Goal: Task Accomplishment & Management: Complete application form

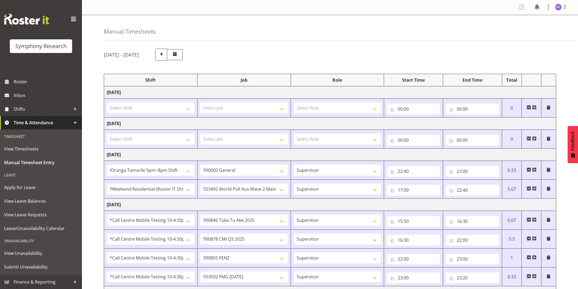
select select "38824"
select select "743"
select select "45"
select select "17154"
select select "10499"
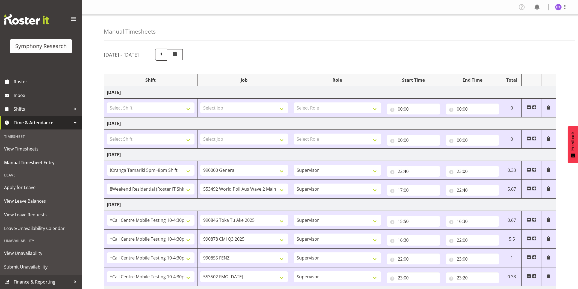
select select "45"
select select "28362"
select select "9426"
select select "45"
select select "28362"
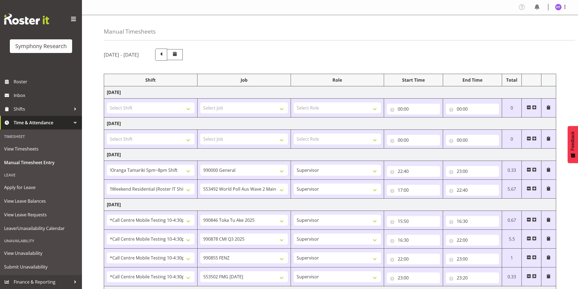
select select "10239"
select select "45"
select select "28362"
select select "9636"
select select "45"
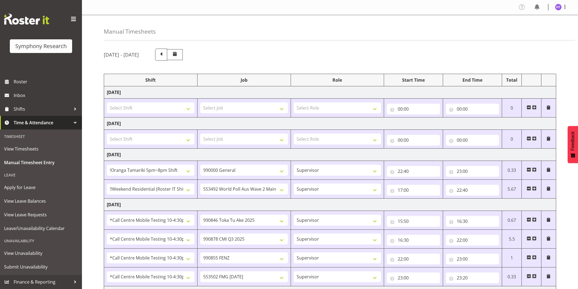
select select "28362"
select select "10458"
select select "45"
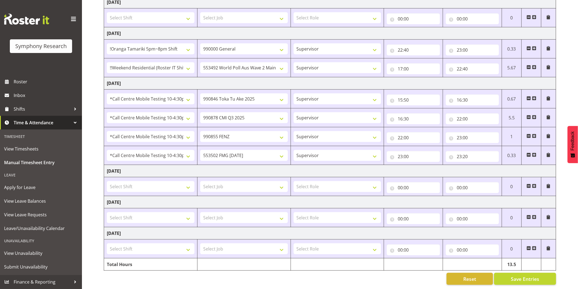
click at [535, 153] on span at bounding box center [534, 155] width 4 height 4
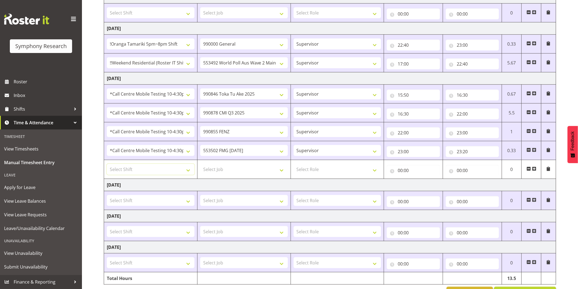
click at [145, 166] on select "Select Shift !!Project Briefing (Job to be assigned) !!Weekend Residential (Ros…" at bounding box center [151, 169] width 88 height 11
click at [145, 169] on select "Select Shift !!Project Briefing (Job to be assigned) !!Weekend Residential (Ros…" at bounding box center [151, 169] width 88 height 11
click at [150, 169] on select "Select Shift !!Project Briefing (Job to be assigned) !!Weekend Residential (Ros…" at bounding box center [151, 169] width 88 height 11
select select "28362"
click at [107, 164] on select "Select Shift !!Project Briefing (Job to be assigned) !!Weekend Residential (Ros…" at bounding box center [151, 169] width 88 height 11
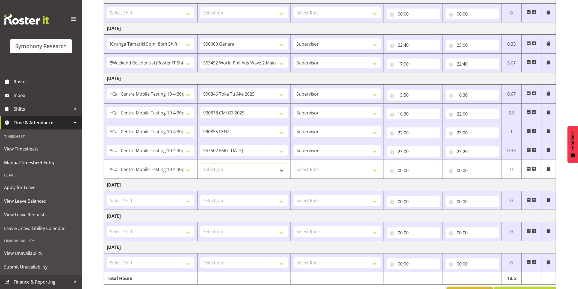
click at [219, 167] on select "Select Job 550060 IF Admin 553492 World Poll Aus Wave 2 Main 2025 553493 World …" at bounding box center [244, 169] width 88 height 11
select select "743"
click at [200, 164] on select "Select Job 550060 IF Admin 553492 World Poll Aus Wave 2 Main 2025 553493 World …" at bounding box center [244, 169] width 88 height 11
click at [324, 170] on select "Select Role Interviewing Briefing Supervisor" at bounding box center [337, 169] width 88 height 11
select select "45"
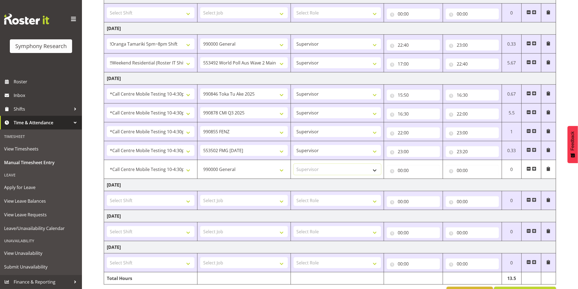
click at [293, 164] on select "Select Role Interviewing Briefing Supervisor" at bounding box center [337, 169] width 88 height 11
click at [401, 170] on input "00:00" at bounding box center [413, 170] width 53 height 11
click at [424, 186] on select "00 01 02 03 04 05 06 07 08 09 10 11 12 13 14 15 16 17 18 19 20 21 22 23" at bounding box center [424, 184] width 12 height 11
select select "23"
click at [418, 179] on select "00 01 02 03 04 05 06 07 08 09 10 11 12 13 14 15 16 17 18 19 20 21 22 23" at bounding box center [424, 184] width 12 height 11
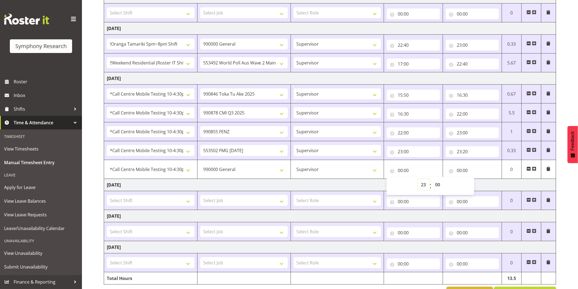
type input "23:00"
click at [435, 187] on select "00 01 02 03 04 05 06 07 08 09 10 11 12 13 14 15 16 17 18 19 20 21 22 23 24 25 2…" at bounding box center [438, 184] width 12 height 11
select select "20"
click at [432, 179] on select "00 01 02 03 04 05 06 07 08 09 10 11 12 13 14 15 16 17 18 19 20 21 22 23 24 25 2…" at bounding box center [438, 184] width 12 height 11
type input "23:20"
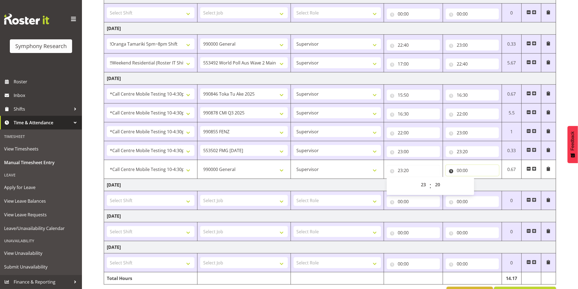
click at [462, 172] on input "00:00" at bounding box center [471, 170] width 53 height 11
click at [480, 184] on select "00 01 02 03 04 05 06 07 08 09 10 11 12 13 14 15 16 17 18 19 20 21 22 23" at bounding box center [483, 184] width 12 height 11
select select "2"
click at [477, 179] on select "00 01 02 03 04 05 06 07 08 09 10 11 12 13 14 15 16 17 18 19 20 21 22 23" at bounding box center [483, 184] width 12 height 11
type input "02:00"
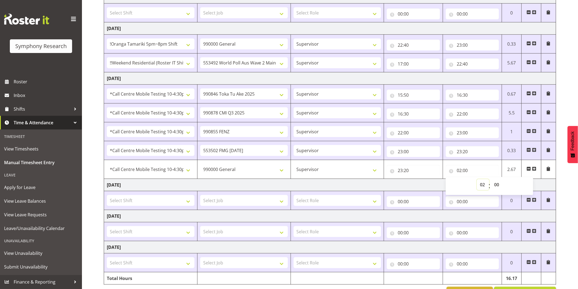
click at [485, 184] on select "00 01 02 03 04 05 06 07 08 09 10 11 12 13 14 15 16 17 18 19 20 21 22 23" at bounding box center [483, 184] width 12 height 11
select select "23"
click at [477, 179] on select "00 01 02 03 04 05 06 07 08 09 10 11 12 13 14 15 16 17 18 19 20 21 22 23" at bounding box center [483, 184] width 12 height 11
type input "23:00"
click at [500, 185] on select "00 01 02 03 04 05 06 07 08 09 10 11 12 13 14 15 16 17 18 19 20 21 22 23 24 25 2…" at bounding box center [497, 184] width 12 height 11
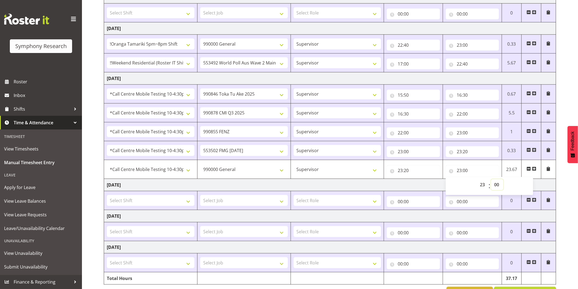
select select "25"
click at [491, 179] on select "00 01 02 03 04 05 06 07 08 09 10 11 12 13 14 15 16 17 18 19 20 21 22 23 24 25 2…" at bounding box center [497, 184] width 12 height 11
type input "23:25"
click at [561, 189] on div "[DATE] - [DATE] Shift Job Role Start Time End Time Total [DATE] Select Shift !!…" at bounding box center [341, 110] width 474 height 384
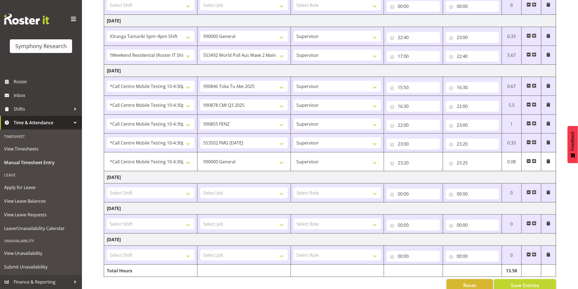
scroll to position [145, 0]
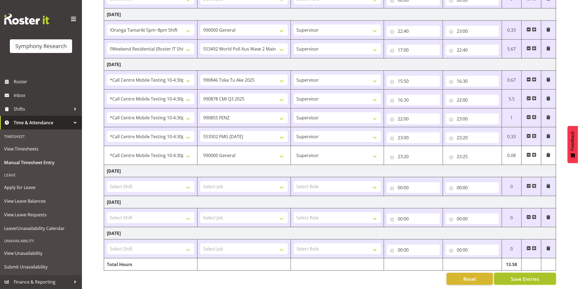
click at [528, 275] on span "Save Entries" at bounding box center [524, 278] width 28 height 7
